Goal: Task Accomplishment & Management: Complete application form

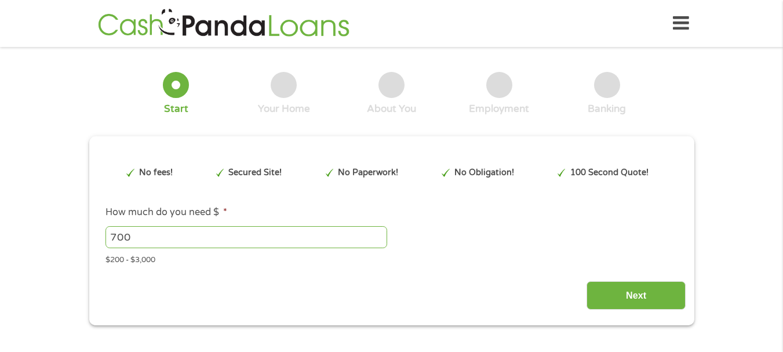
type input "Cj0KCQjw9JLHBhC-ARIsAK4PhcpU2CAWlWFcMtYLt-1eaAdoxfBcKVnPH7_jM_KCd2g0wTN8m0HAfVg…"
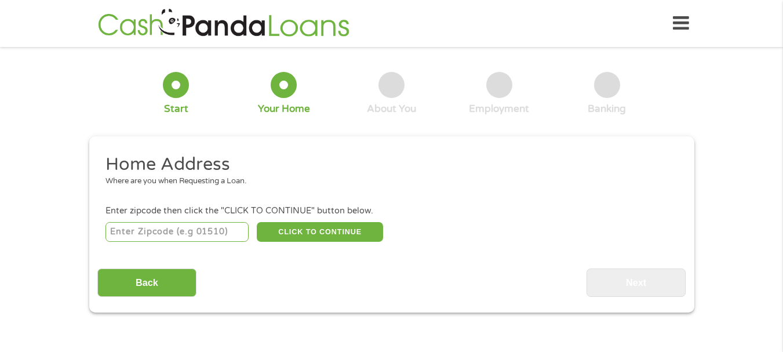
click at [212, 235] on input "number" at bounding box center [177, 232] width 143 height 20
type input "28204"
click at [320, 234] on button "CLICK TO CONTINUE" at bounding box center [320, 232] width 126 height 20
type input "28204"
type input "Charlotte"
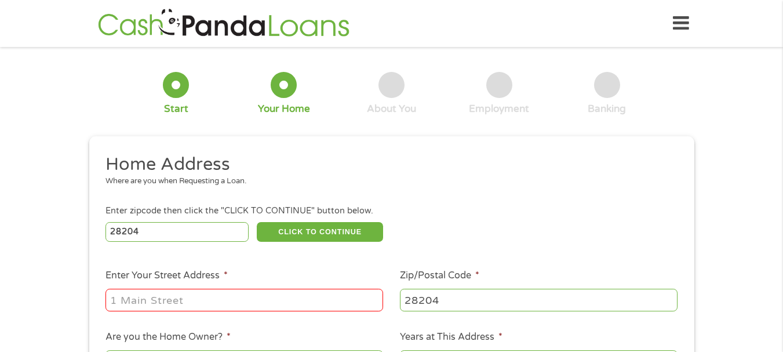
click at [286, 301] on input "Enter Your Street Address *" at bounding box center [245, 300] width 278 height 22
type input "[STREET_ADDRESS][PERSON_NAME]"
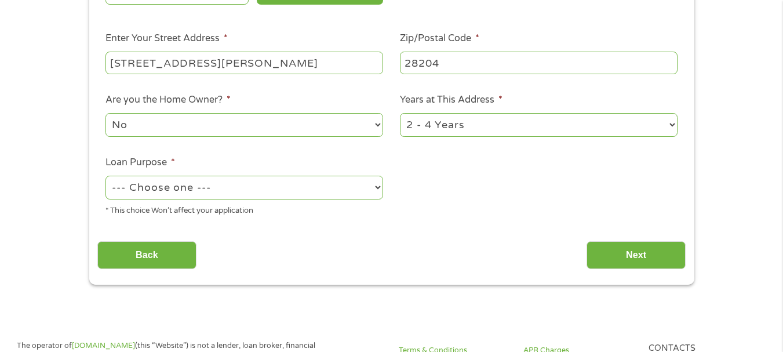
scroll to position [242, 0]
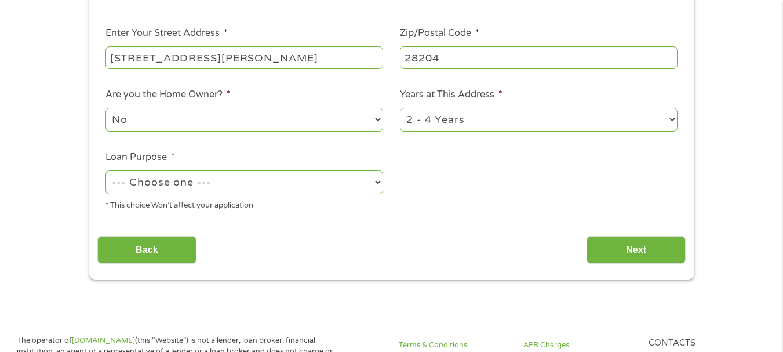
click at [659, 121] on select "1 Year or less 1 - 2 Years 2 - 4 Years Over 4 Years" at bounding box center [539, 120] width 278 height 24
select select "60months"
click at [400, 108] on select "1 Year or less 1 - 2 Years 2 - 4 Years Over 4 Years" at bounding box center [539, 120] width 278 height 24
click at [239, 183] on select "--- Choose one --- Pay Bills Debt Consolidation Home Improvement Major Purchase…" at bounding box center [245, 182] width 278 height 24
select select "debtconsolidation"
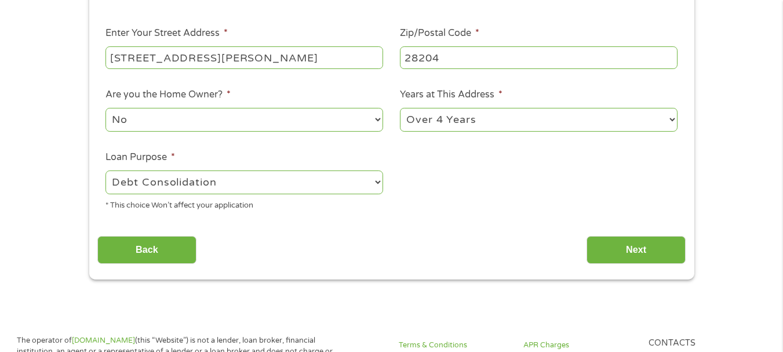
click at [106, 170] on select "--- Choose one --- Pay Bills Debt Consolidation Home Improvement Major Purchase…" at bounding box center [245, 182] width 278 height 24
click at [616, 250] on input "Next" at bounding box center [636, 250] width 99 height 28
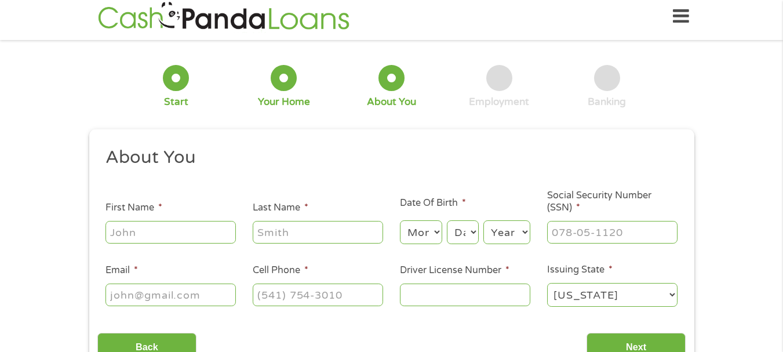
scroll to position [0, 0]
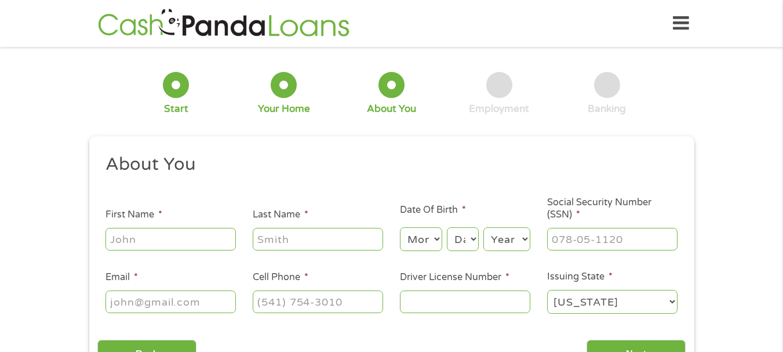
click at [212, 235] on input "First Name *" at bounding box center [171, 239] width 130 height 22
type input "[PERSON_NAME]"
type input "[EMAIL_ADDRESS][PERSON_NAME][DOMAIN_NAME]"
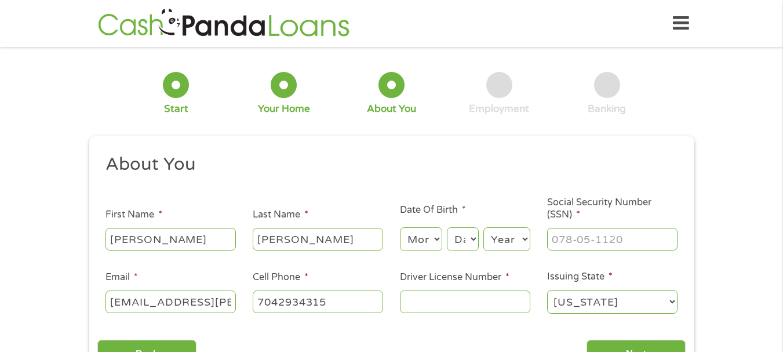
type input "[PHONE_NUMBER]"
click at [433, 239] on select "Month 1 2 3 4 5 6 7 8 9 10 11 12" at bounding box center [421, 239] width 42 height 24
select select "7"
click at [400, 227] on select "Month 1 2 3 4 5 6 7 8 9 10 11 12" at bounding box center [421, 239] width 42 height 24
click at [459, 244] on select "Day 1 2 3 4 5 6 7 8 9 10 11 12 13 14 15 16 17 18 19 20 21 22 23 24 25 26 27 28 …" at bounding box center [462, 239] width 31 height 24
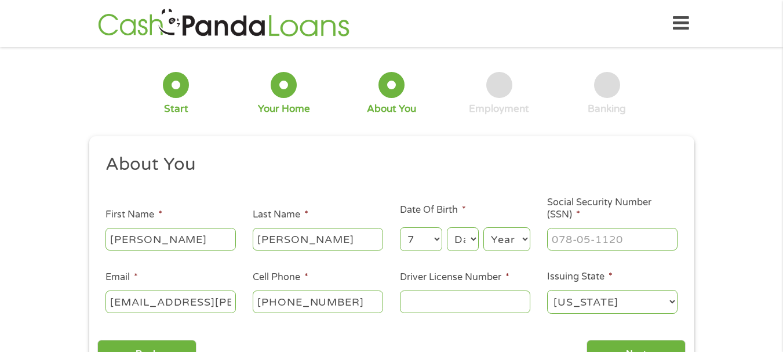
select select "31"
click at [447, 227] on select "Day 1 2 3 4 5 6 7 8 9 10 11 12 13 14 15 16 17 18 19 20 21 22 23 24 25 26 27 28 …" at bounding box center [462, 239] width 31 height 24
click at [519, 242] on select "Year [DATE] 2006 2005 2004 2003 2002 2001 2000 1999 1998 1997 1996 1995 1994 19…" at bounding box center [507, 239] width 47 height 24
select select "1990"
click at [484, 227] on select "Year [DATE] 2006 2005 2004 2003 2002 2001 2000 1999 1998 1997 1996 1995 1994 19…" at bounding box center [507, 239] width 47 height 24
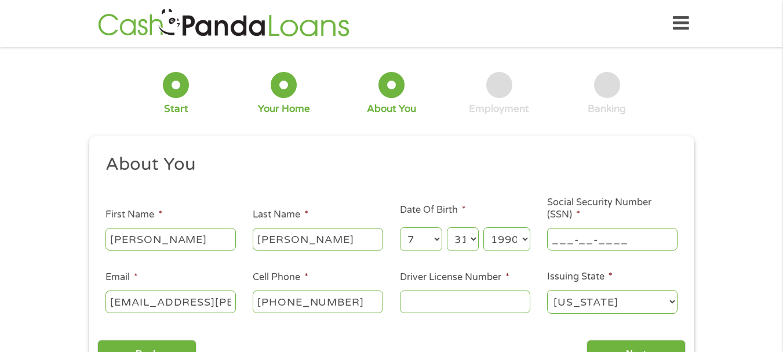
click at [575, 242] on input "___-__-____" at bounding box center [612, 239] width 130 height 22
click at [555, 241] on input "___-__-____" at bounding box center [612, 239] width 130 height 22
type input "246-67-1739"
click at [491, 305] on input "Driver License Number *" at bounding box center [465, 301] width 130 height 22
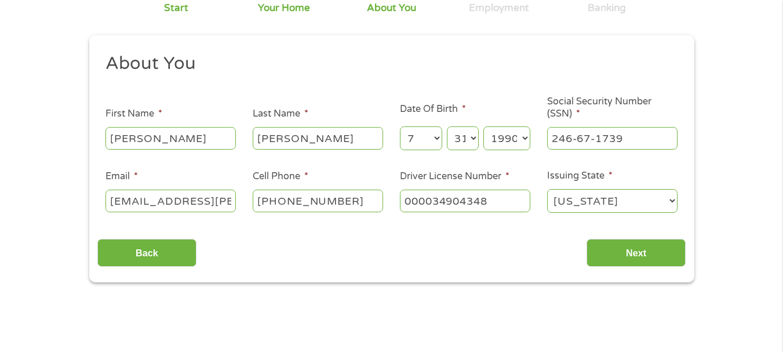
scroll to position [103, 0]
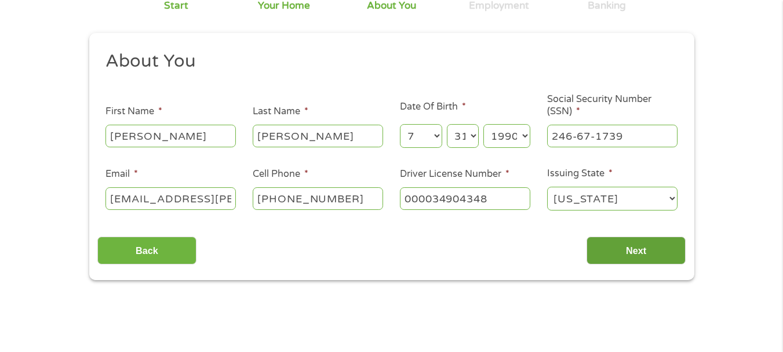
type input "000034904348"
click at [656, 245] on input "Next" at bounding box center [636, 251] width 99 height 28
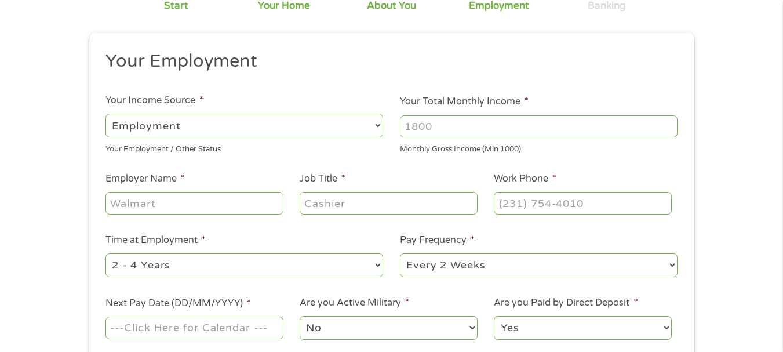
scroll to position [0, 0]
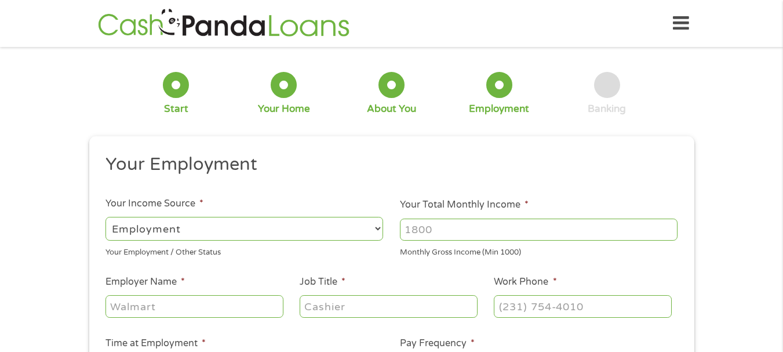
drag, startPoint x: 463, startPoint y: 233, endPoint x: 397, endPoint y: 226, distance: 66.5
click at [397, 226] on li "Your Total Monthly Income * Monthly Gross Income (Min 1000)" at bounding box center [539, 228] width 295 height 60
type input "2"
type input "4100"
type input "Huntington National Bank"
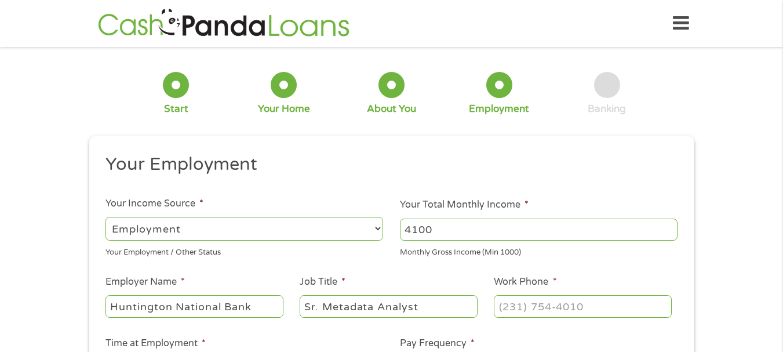
type input "Sr. Metadata Analyst"
type input "(8__) ___-____"
